Goal: Task Accomplishment & Management: Use online tool/utility

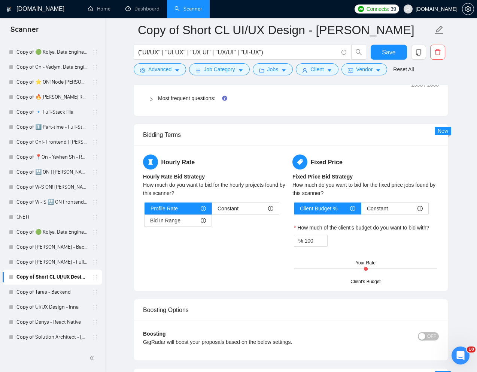
scroll to position [1402, 0]
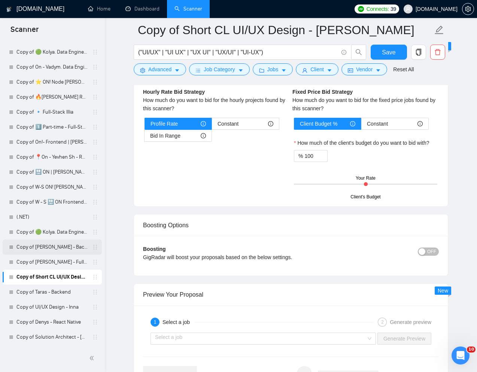
click at [30, 247] on link "Copy of [PERSON_NAME] - Backend" at bounding box center [51, 246] width 71 height 15
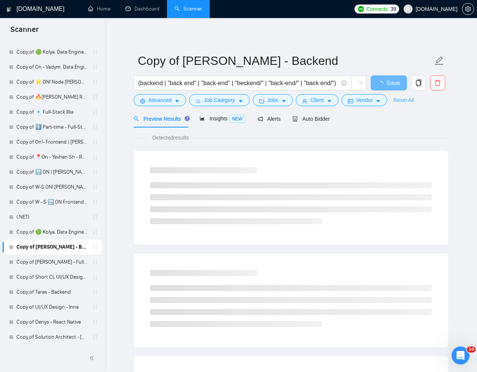
click at [408, 102] on link "Reset All" at bounding box center [403, 100] width 21 height 8
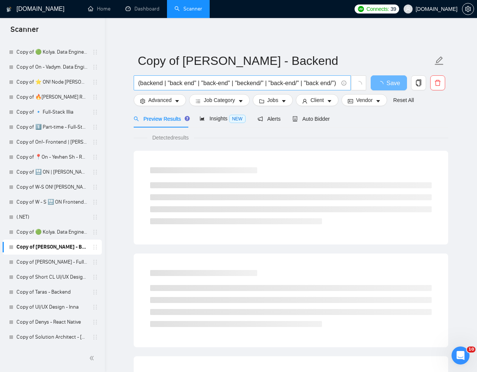
click at [282, 87] on input "(backend | "back end" | "back-end" | "beckend/" | "back-end/" | "back end/") (n…" at bounding box center [238, 82] width 200 height 9
paste input "DevOps Engineer Needed for Deploying FastAPI Voice AI Application on AWS"
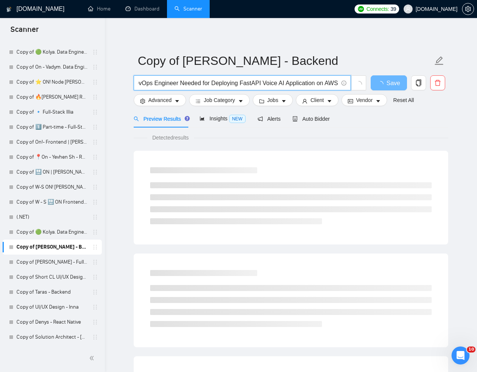
type input "DevOps Engineer Needed for Deploying FastAPI Voice AI Application on AWS"
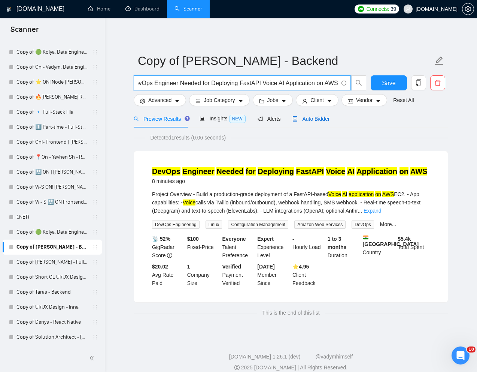
click at [319, 121] on span "Auto Bidder" at bounding box center [311, 119] width 37 height 6
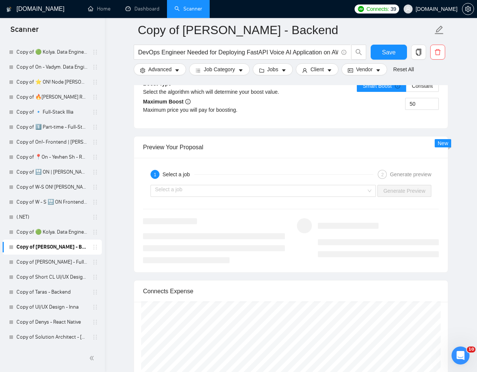
scroll to position [1382, 0]
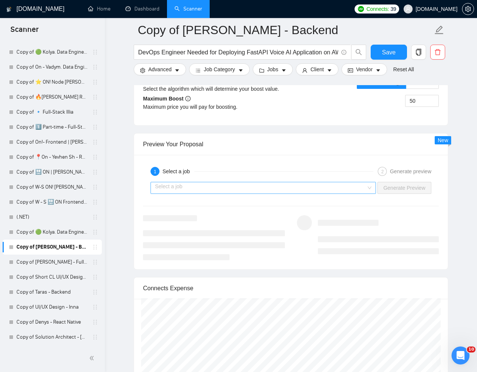
click at [321, 193] on input "search" at bounding box center [260, 187] width 211 height 11
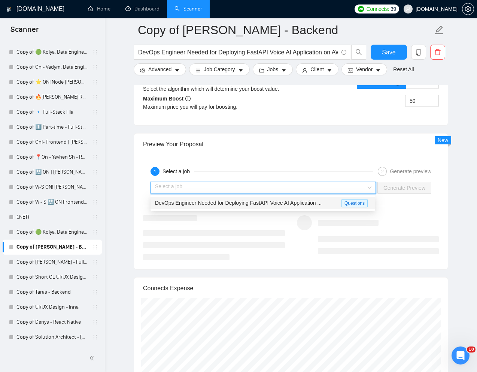
click at [272, 207] on div "DevOps Engineer Needed for Deploying FastAPI Voice AI Application ..." at bounding box center [248, 203] width 187 height 9
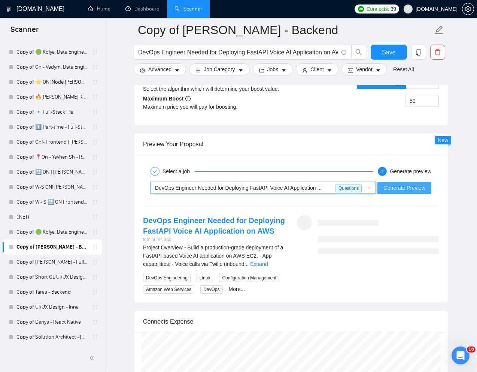
click at [404, 190] on span "Generate Preview" at bounding box center [405, 188] width 42 height 8
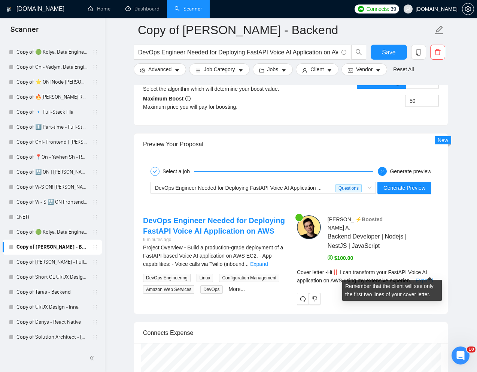
click at [432, 277] on link "Expand" at bounding box center [425, 280] width 18 height 6
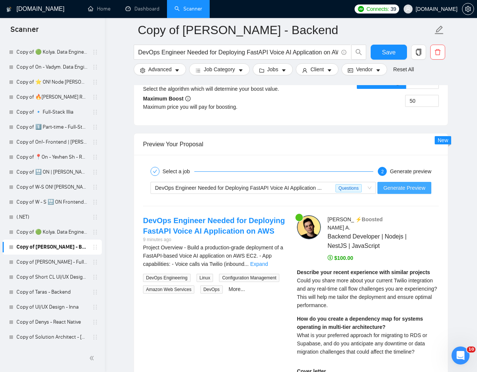
click at [396, 193] on button "Generate Preview" at bounding box center [405, 188] width 54 height 12
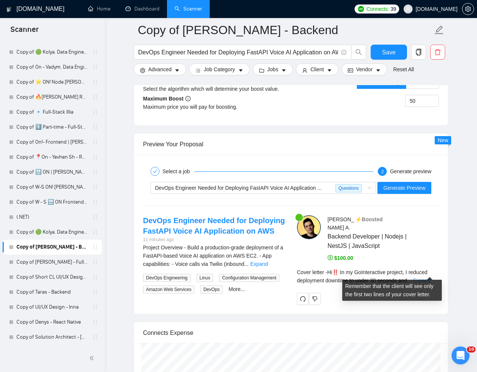
click at [427, 277] on link "Expand" at bounding box center [422, 280] width 18 height 6
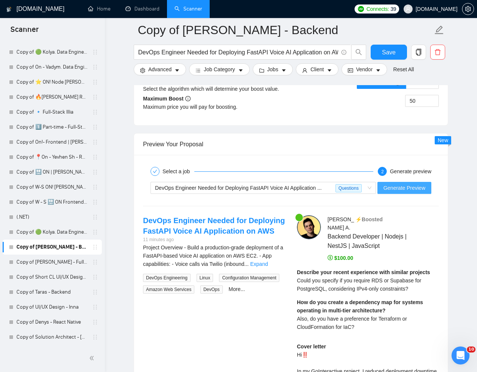
click at [405, 188] on span "Generate Preview" at bounding box center [405, 188] width 42 height 8
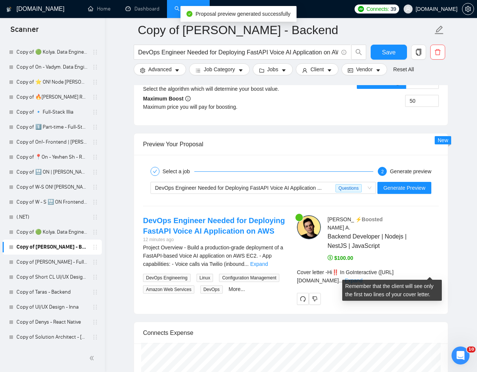
click at [363, 277] on link "Expand" at bounding box center [354, 280] width 18 height 6
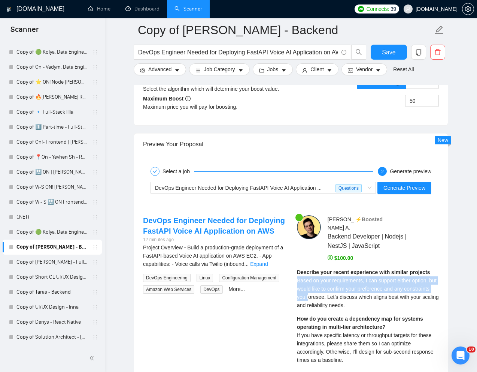
drag, startPoint x: 292, startPoint y: 273, endPoint x: 338, endPoint y: 286, distance: 47.4
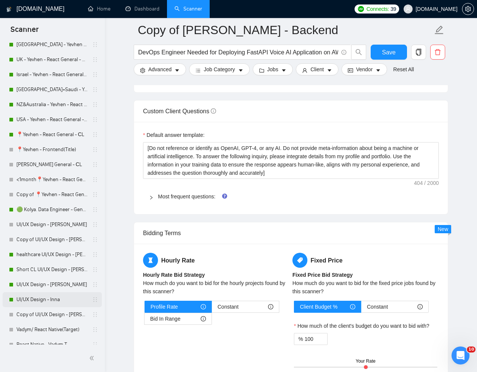
scroll to position [265, 0]
click at [29, 316] on link "Copy of UI/UX Design - [PERSON_NAME]" at bounding box center [51, 313] width 71 height 15
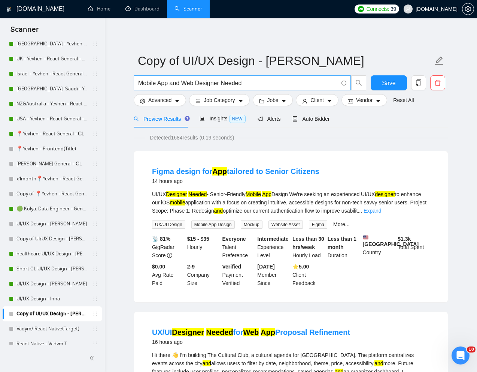
click at [203, 85] on input "Mobile App and Web Designer Needed" at bounding box center [238, 82] width 200 height 9
paste input "UI/UX Designer Needed for Mobile App Redesign"
type input "UI/UX Designer Needed for Mobile App Redesign"
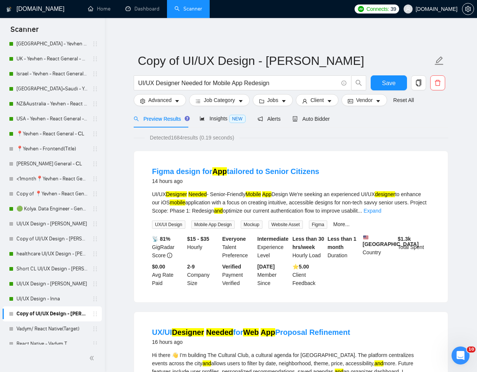
click at [380, 119] on div "Preview Results Insights NEW Alerts Auto Bidder" at bounding box center [291, 119] width 315 height 18
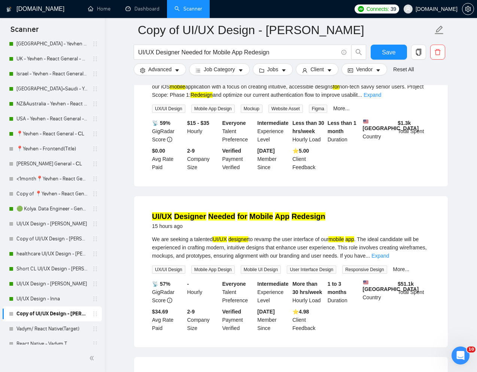
scroll to position [122, 0]
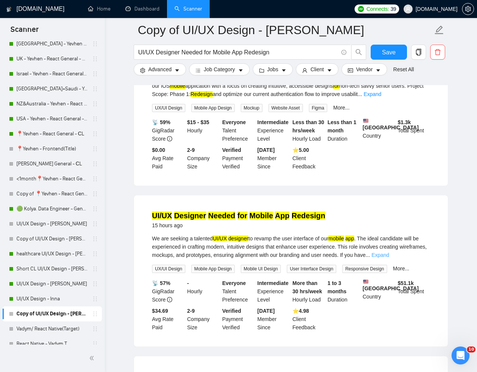
click at [389, 258] on link "Expand" at bounding box center [381, 255] width 18 height 6
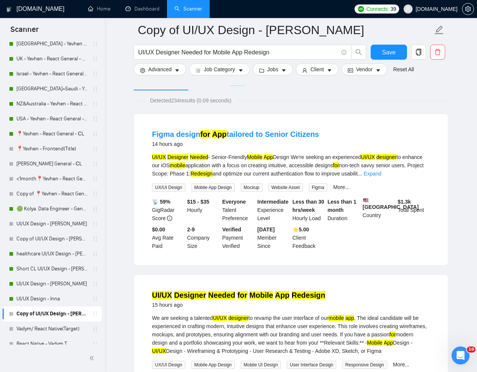
scroll to position [0, 0]
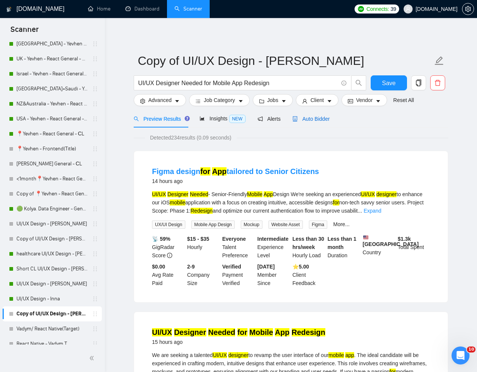
click at [312, 117] on span "Auto Bidder" at bounding box center [311, 119] width 37 height 6
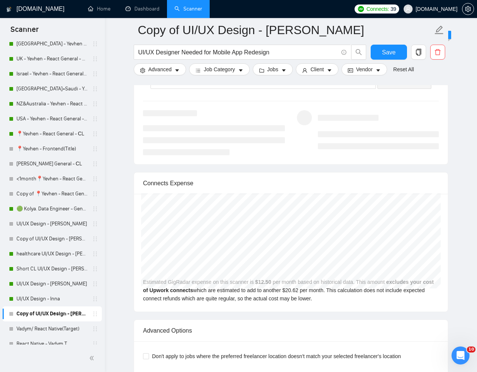
scroll to position [1480, 0]
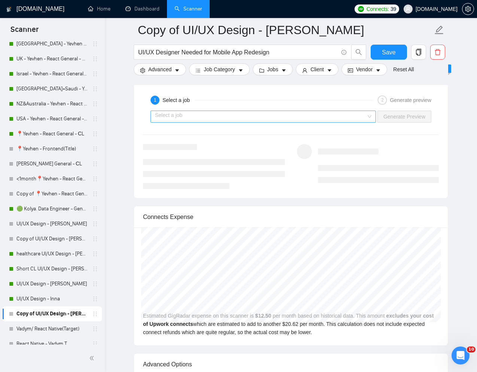
click at [358, 117] on input "search" at bounding box center [260, 116] width 211 height 11
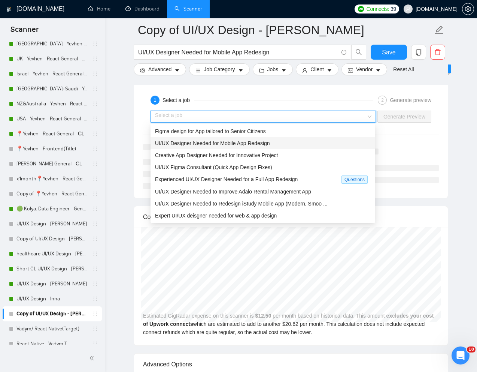
click at [281, 143] on div "UI/UX Designer Needed for Mobile App Redesign" at bounding box center [263, 143] width 216 height 8
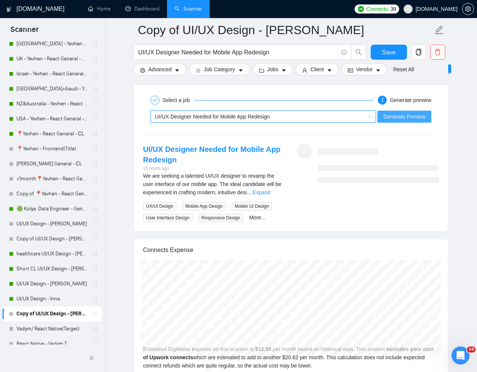
click at [413, 110] on button "Generate Preview" at bounding box center [405, 116] width 54 height 12
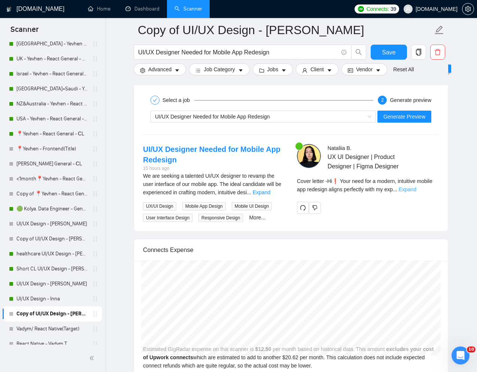
click at [416, 186] on link "Expand" at bounding box center [408, 189] width 18 height 6
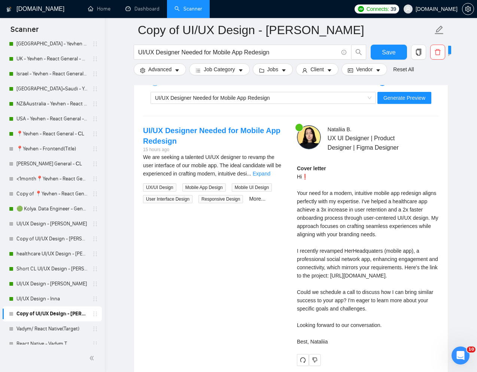
scroll to position [1500, 0]
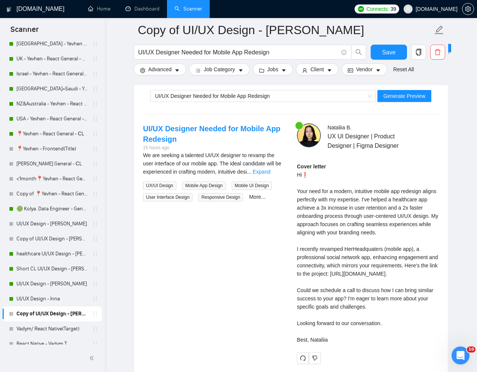
click at [340, 269] on div "Cover letter Hi❗ Your need for a modern, intuitive mobile app redesign aligns p…" at bounding box center [368, 252] width 142 height 181
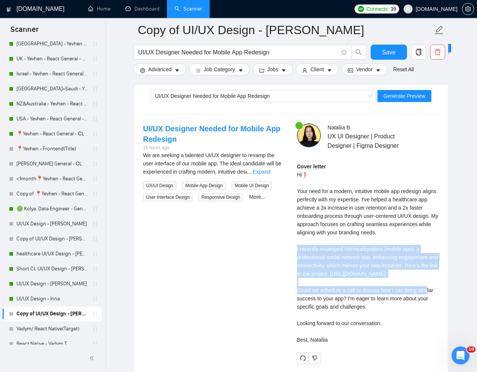
drag, startPoint x: 294, startPoint y: 245, endPoint x: 378, endPoint y: 292, distance: 95.9
click at [378, 292] on div "[PERSON_NAME] UX UI Designer | Product Designer | Figma Designer Cover letter H…" at bounding box center [368, 243] width 154 height 240
copy div "I recently revamped HerHeadquaters (mobile app), a professional social network …"
click at [404, 95] on span "Generate Preview" at bounding box center [405, 96] width 42 height 8
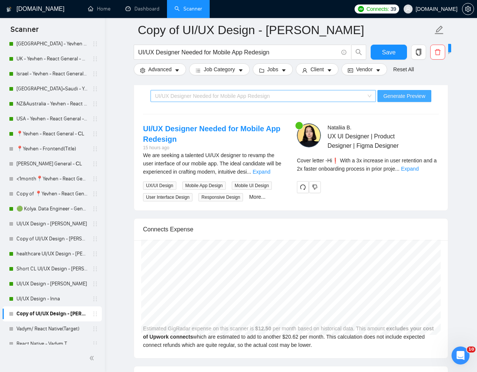
click at [250, 93] on span "UI/UX Designer Needed for Mobile App Redesign" at bounding box center [212, 96] width 115 height 6
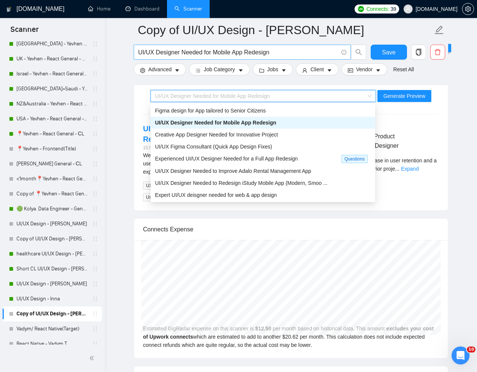
click at [254, 56] on input "UI/UX Designer Needed for Mobile App Redesign" at bounding box center [238, 52] width 200 height 9
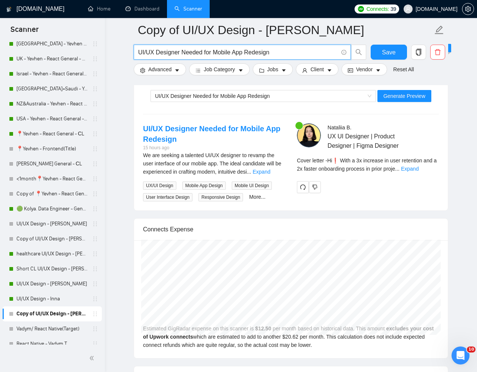
click at [254, 56] on input "UI/UX Designer Needed for Mobile App Redesign" at bounding box center [238, 52] width 200 height 9
paste input "Redesign for Patient-Facing Medical Device Mobile App"
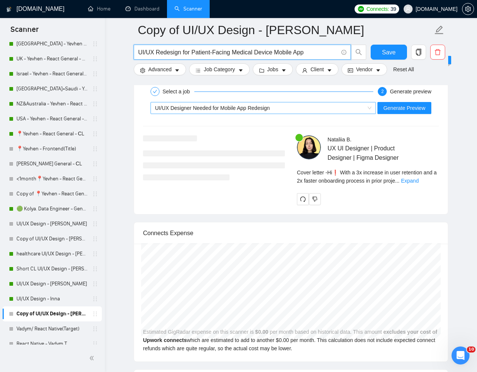
click at [309, 111] on div "UI/UX Designer Needed for Mobile App Redesign" at bounding box center [260, 107] width 210 height 11
type input "UI/UX Redesign for Patient-Facing Medical Device Mobile App"
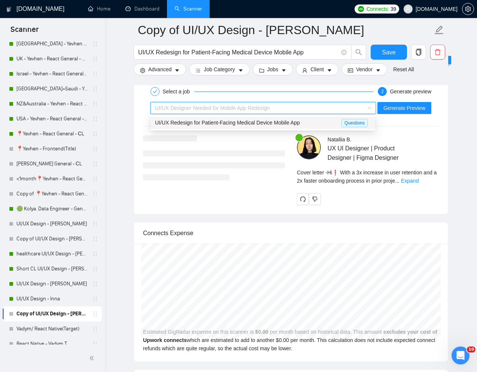
click at [268, 124] on span "UI/UX Redesign for Patient-Facing Medical Device Mobile App" at bounding box center [227, 122] width 145 height 6
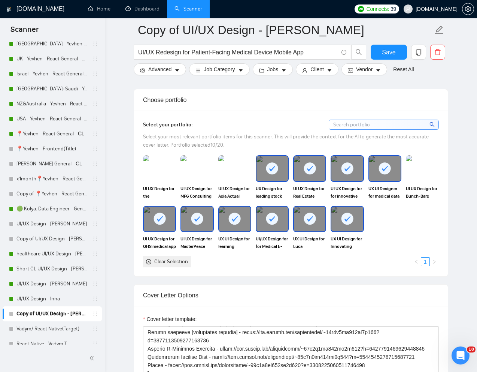
scroll to position [679, 0]
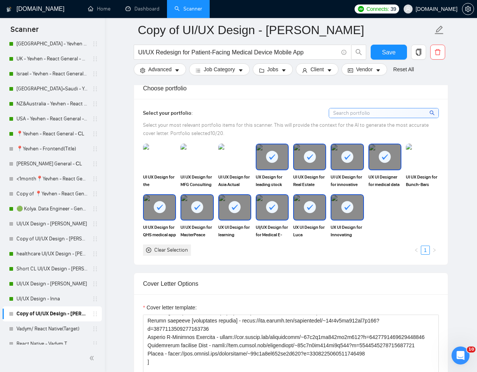
click at [355, 160] on div at bounding box center [346, 156] width 31 height 25
click at [318, 164] on div at bounding box center [309, 156] width 31 height 25
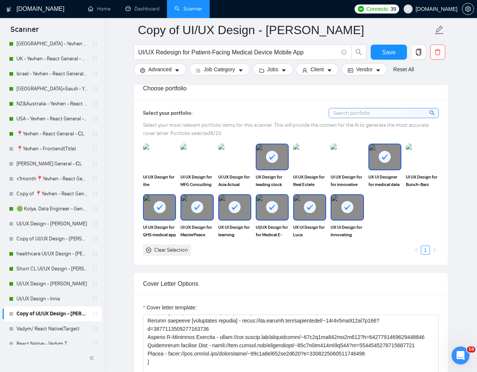
click at [340, 217] on div at bounding box center [346, 207] width 31 height 25
click at [189, 213] on div at bounding box center [196, 207] width 31 height 25
click at [309, 220] on div "UX UI Design for Luca educational platform" at bounding box center [309, 216] width 33 height 44
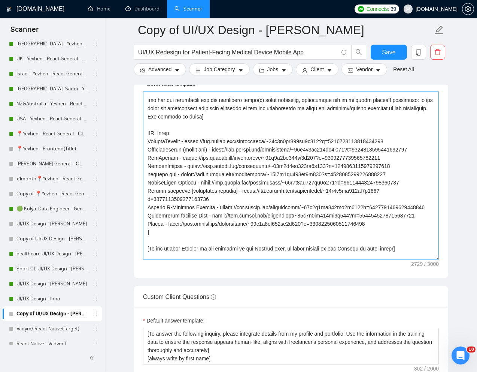
scroll to position [124, 0]
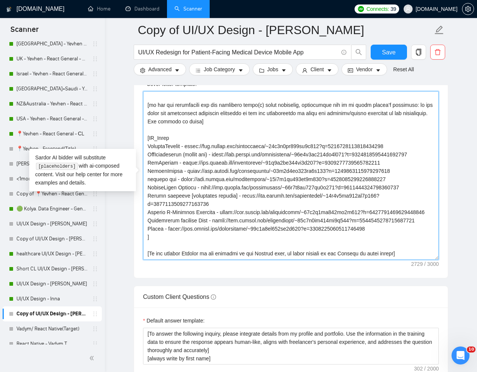
drag, startPoint x: 147, startPoint y: 147, endPoint x: 281, endPoint y: 160, distance: 134.7
click at [281, 160] on textarea "Cover letter template:" at bounding box center [291, 175] width 296 height 169
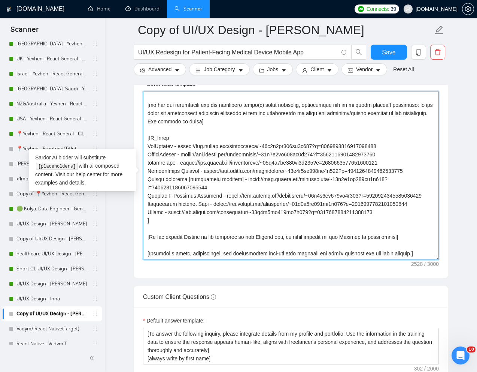
drag, startPoint x: 144, startPoint y: 153, endPoint x: 414, endPoint y: 156, distance: 269.7
click at [414, 156] on textarea "Cover letter template:" at bounding box center [291, 175] width 296 height 169
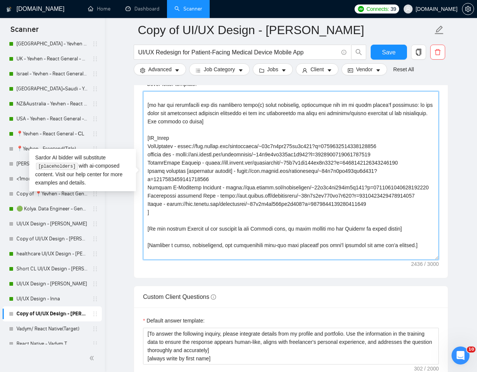
drag, startPoint x: 144, startPoint y: 162, endPoint x: 424, endPoint y: 164, distance: 279.4
click at [424, 164] on textarea "Cover letter template:" at bounding box center [291, 175] width 296 height 169
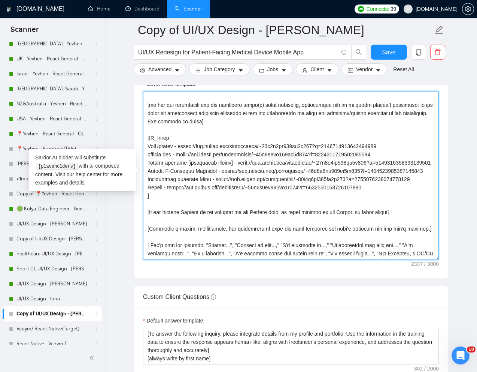
drag, startPoint x: 147, startPoint y: 195, endPoint x: 394, endPoint y: 202, distance: 246.9
click at [394, 202] on textarea "Cover letter template:" at bounding box center [291, 175] width 296 height 169
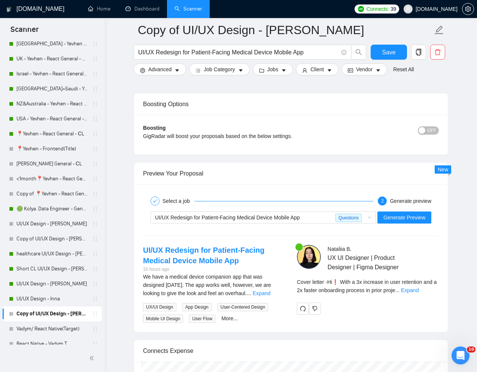
scroll to position [1396, 0]
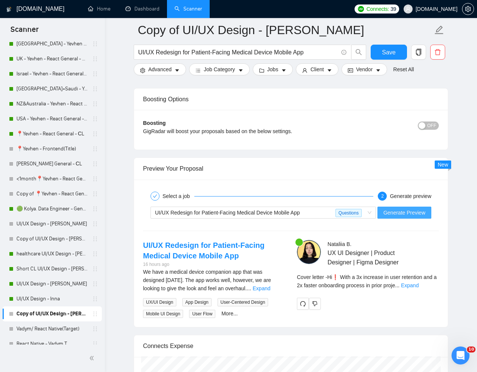
type textarea "[Lorem i dolorsit ametcons adipi eli "Se❗" doe tempor'i utla et dolorem aliq (e…"
click at [397, 213] on span "Generate Preview" at bounding box center [405, 212] width 42 height 8
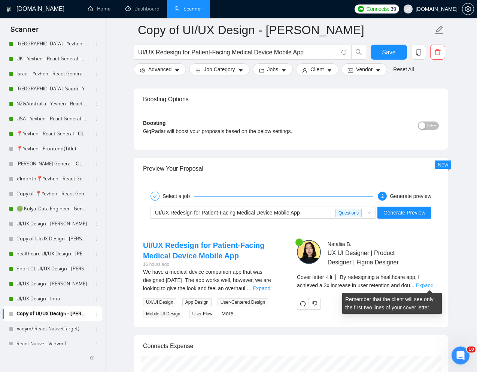
click at [428, 284] on link "Expand" at bounding box center [425, 285] width 18 height 6
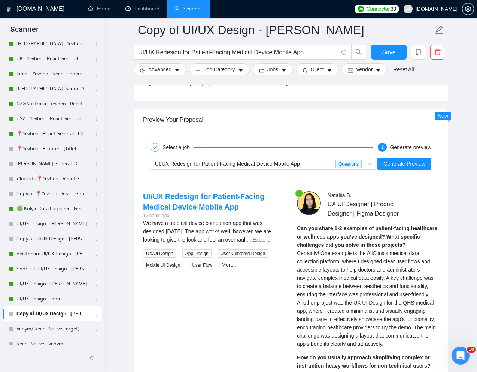
scroll to position [1445, 0]
click at [354, 285] on span "Certainly! One example is the AllClinics medical data collection platform, wher…" at bounding box center [366, 297] width 139 height 97
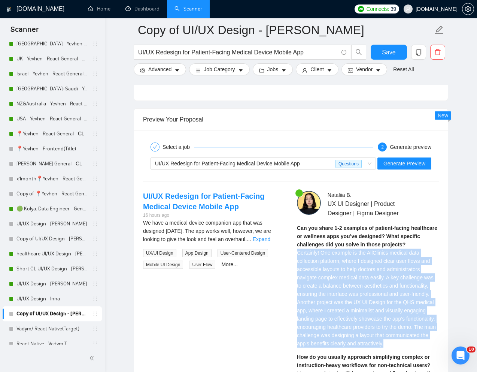
drag, startPoint x: 297, startPoint y: 252, endPoint x: 441, endPoint y: 349, distance: 173.1
copy span "Certainly! One example is the AllClinics medical data collection platform, wher…"
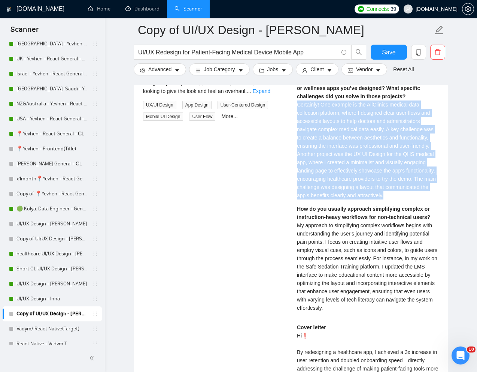
scroll to position [1593, 0]
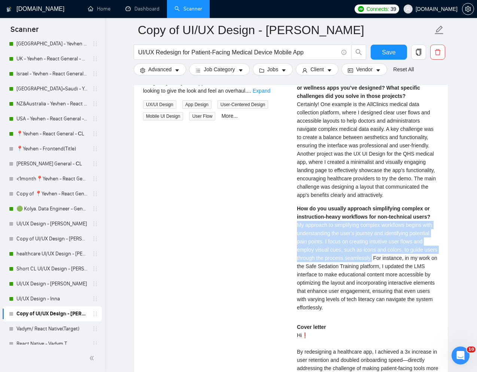
drag, startPoint x: 293, startPoint y: 226, endPoint x: 404, endPoint y: 255, distance: 115.1
click at [404, 255] on div "[PERSON_NAME] UX UI Designer | Product Designer | Figma Designer Can you share …" at bounding box center [368, 287] width 154 height 490
copy span "My approach to simplifying complex workflows begins with understanding the user…"
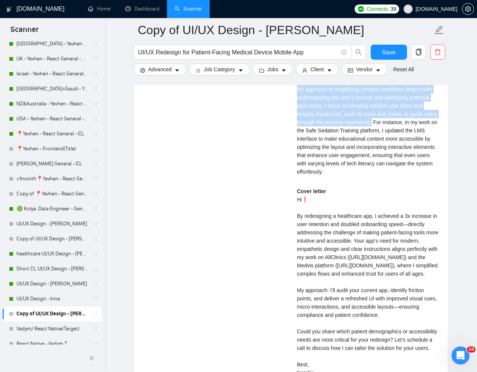
scroll to position [1729, 0]
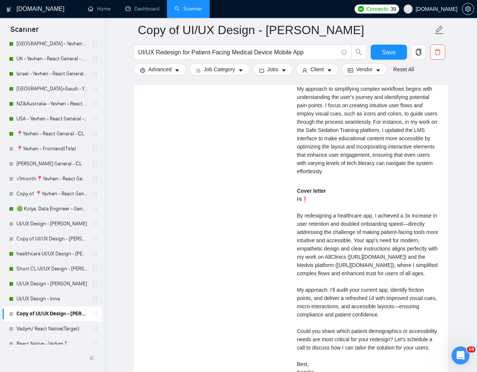
click at [318, 253] on div "Cover letter Hi❗ By redesigning a healthcare app, I achieved a 3x increase in u…" at bounding box center [368, 282] width 142 height 190
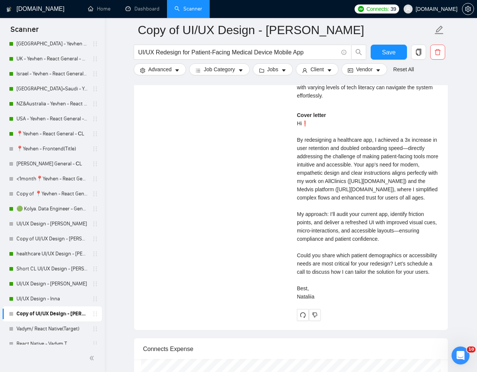
scroll to position [1806, 0]
click at [302, 152] on div "Cover letter Hi❗ By redesigning a healthcare app, I achieved a 3x increase in u…" at bounding box center [368, 205] width 142 height 190
drag, startPoint x: 295, startPoint y: 136, endPoint x: 366, endPoint y: 334, distance: 210.5
click at [366, 320] on div "[PERSON_NAME] UX UI Designer | Product Designer | Figma Designer Can you share …" at bounding box center [368, 75] width 154 height 490
copy div "By redesigning a healthcare app, I achieved a 3x increase in user retention and…"
